Goal: Information Seeking & Learning: Understand process/instructions

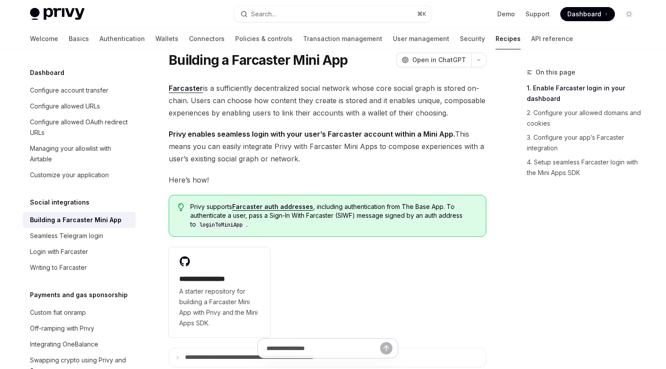
scroll to position [30, 0]
click at [252, 148] on span "Privy enables seamless login with your user’s Farcaster account within a Mini A…" at bounding box center [328, 145] width 318 height 37
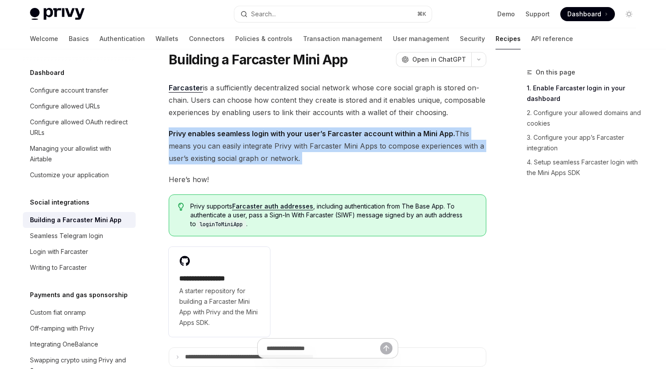
click at [252, 148] on span "Privy enables seamless login with your user’s Farcaster account within a Mini A…" at bounding box center [328, 145] width 318 height 37
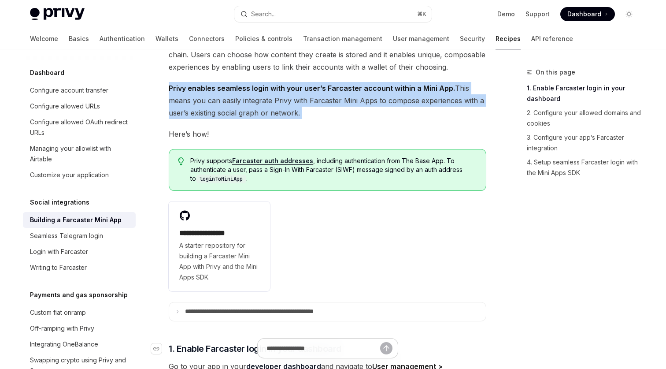
scroll to position [67, 0]
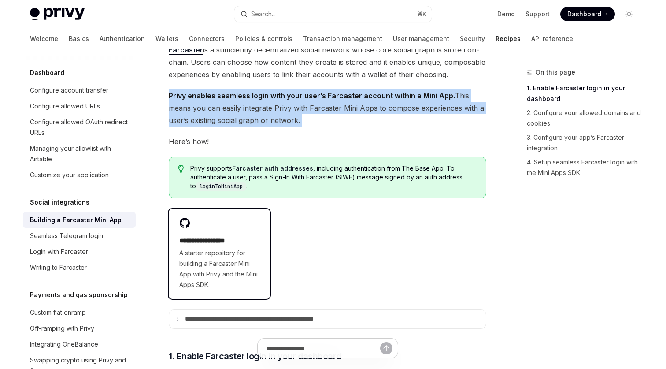
click at [219, 259] on span "A starter repository for building a Farcaster Mini App with Privy and the Mini …" at bounding box center [219, 269] width 80 height 42
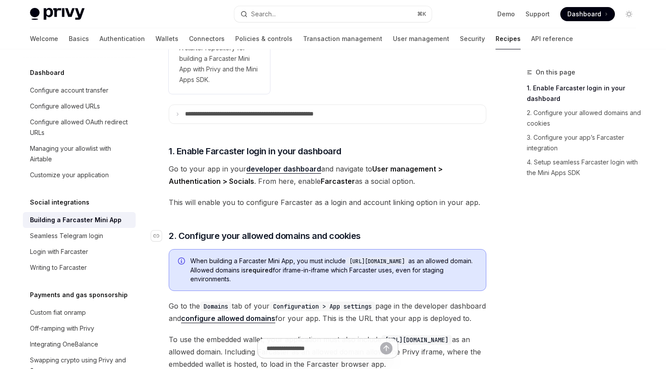
scroll to position [263, 0]
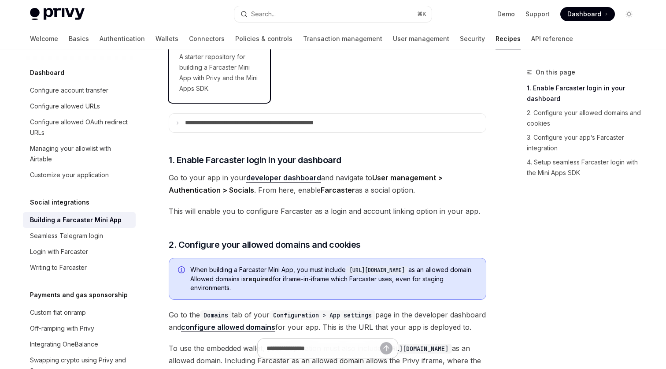
click at [217, 86] on span "A starter repository for building a Farcaster Mini App with Privy and the Mini …" at bounding box center [219, 73] width 80 height 42
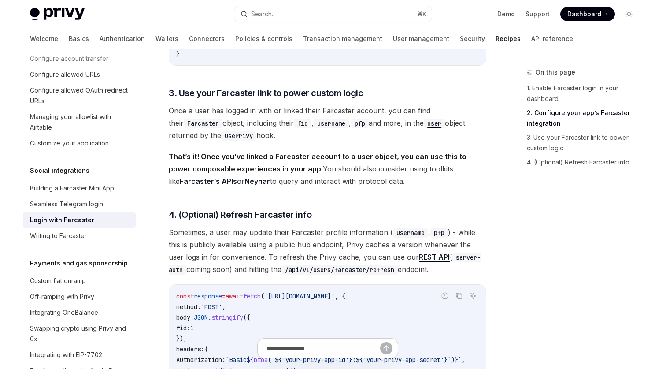
scroll to position [625, 0]
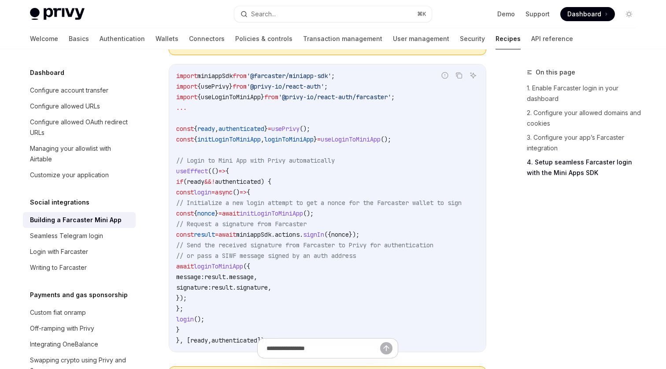
scroll to position [1129, 0]
click at [245, 115] on code "import miniappSdk from '@farcaster/miniapp-sdk' ; import { usePrivy } from '@pr…" at bounding box center [329, 207] width 307 height 275
copy span "useLoginToMiniApp"
